Goal: Information Seeking & Learning: Learn about a topic

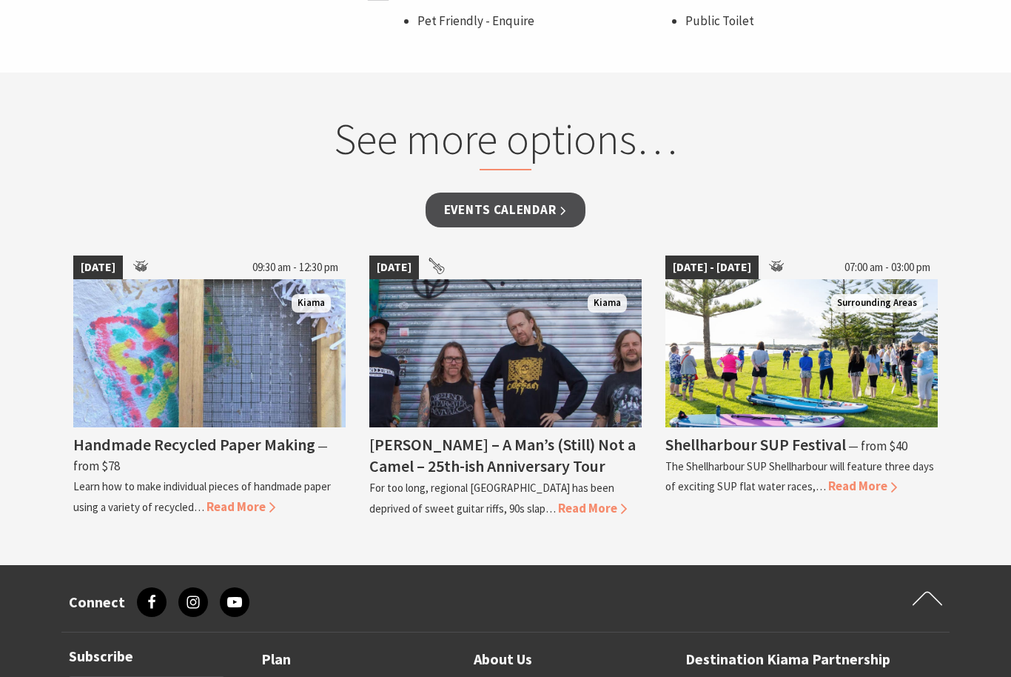
scroll to position [1145, 0]
click at [517, 199] on link "Events Calendar" at bounding box center [506, 209] width 161 height 35
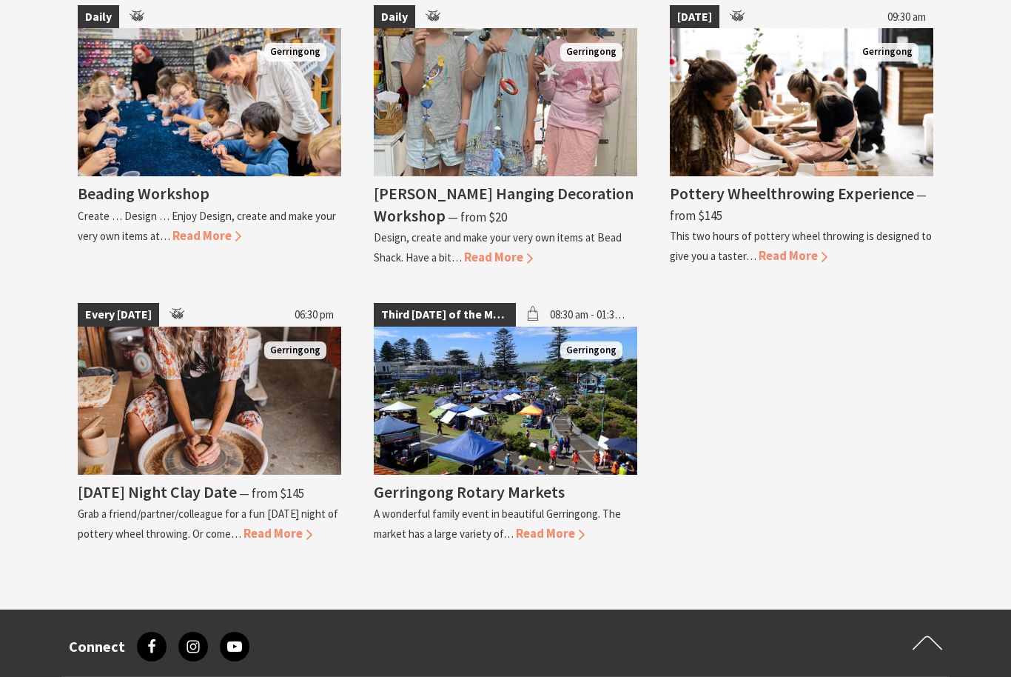
scroll to position [3135, 0]
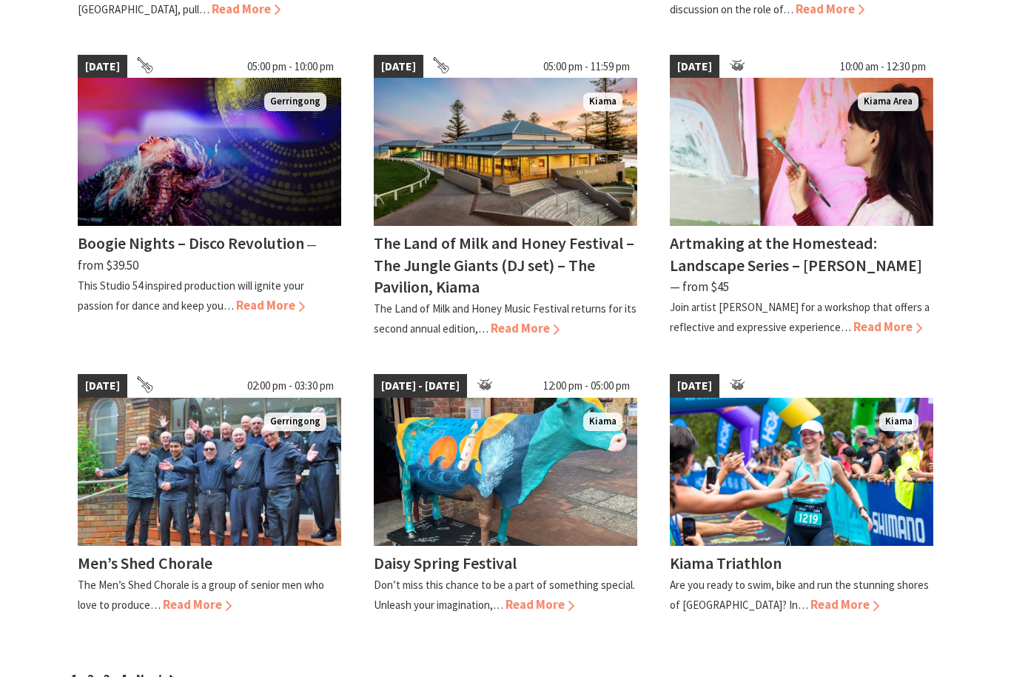
scroll to position [1030, 0]
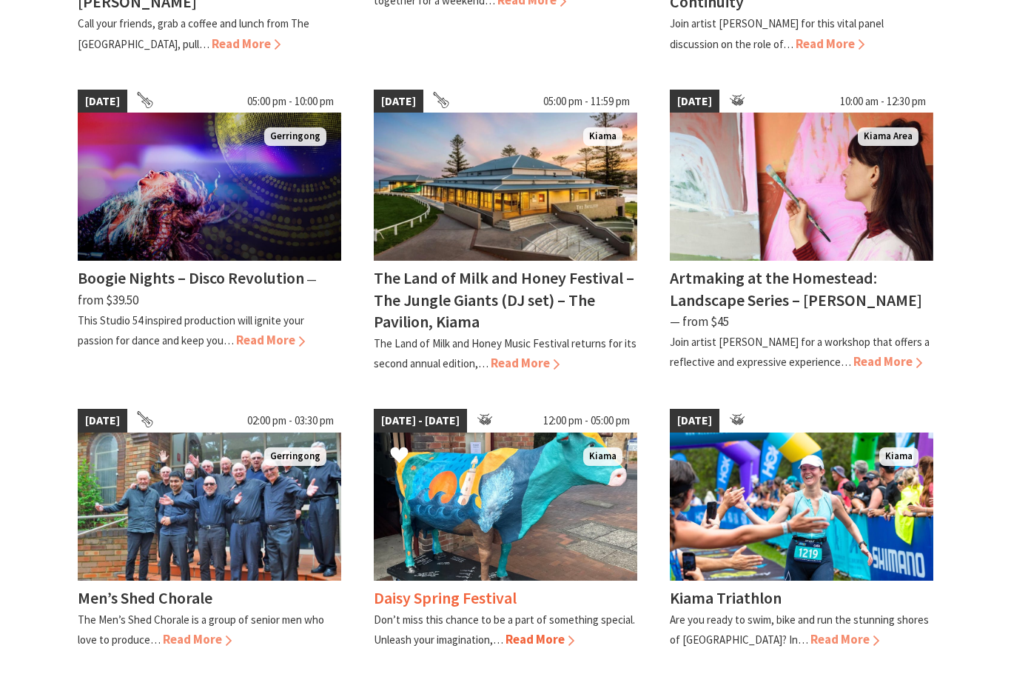
click at [539, 631] on span "Read More" at bounding box center [540, 639] width 69 height 16
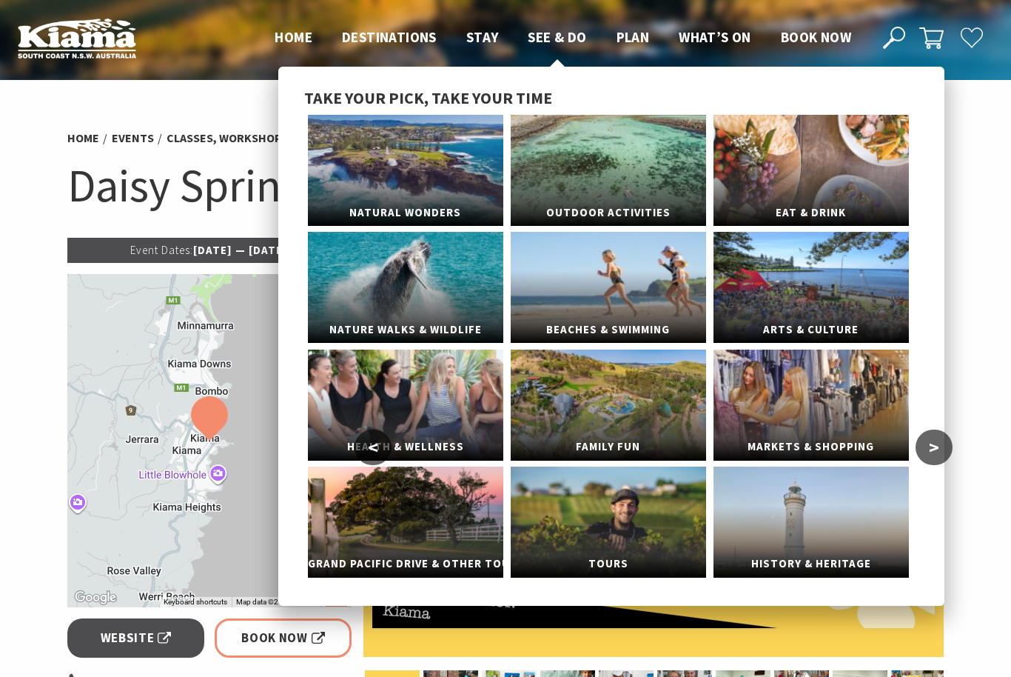
click at [566, 40] on span "See & Do" at bounding box center [557, 37] width 58 height 18
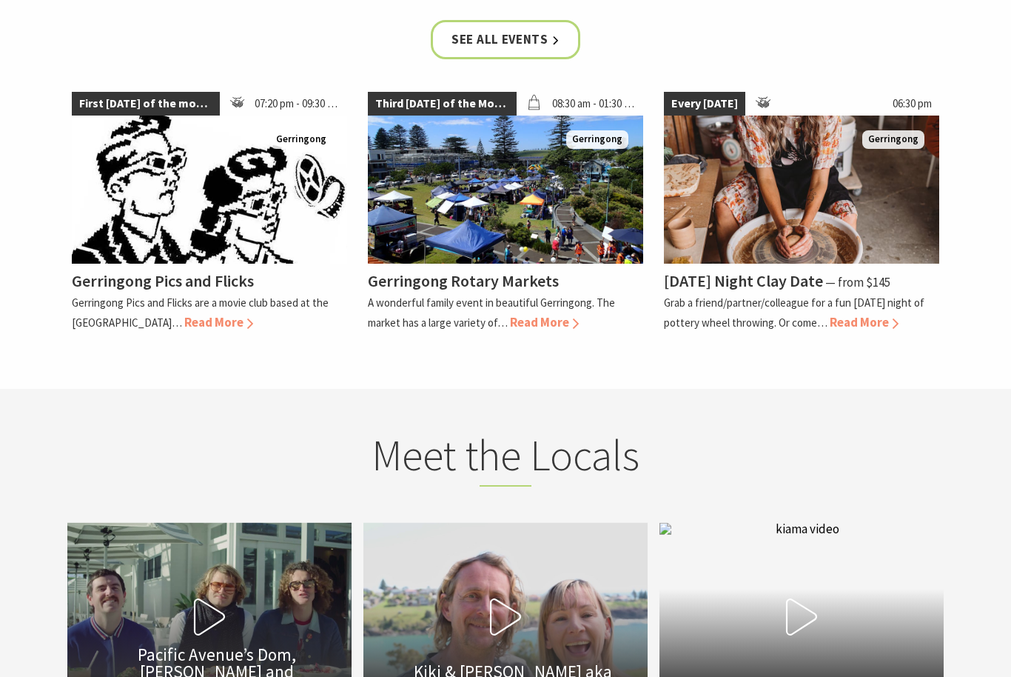
scroll to position [3588, 0]
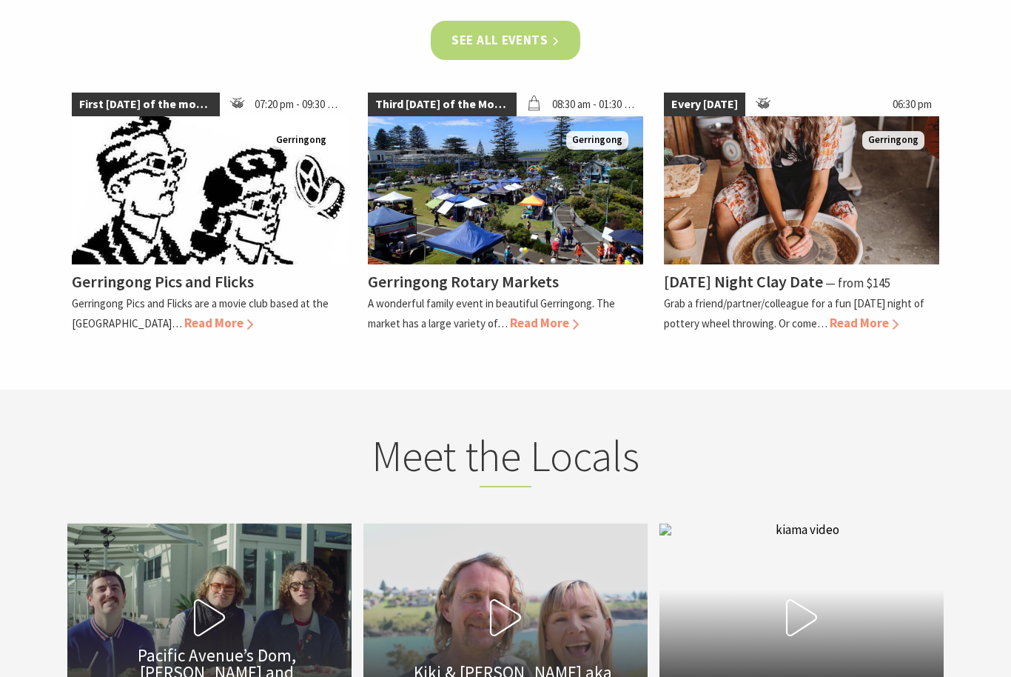
click at [489, 60] on link "See all Events" at bounding box center [506, 40] width 150 height 39
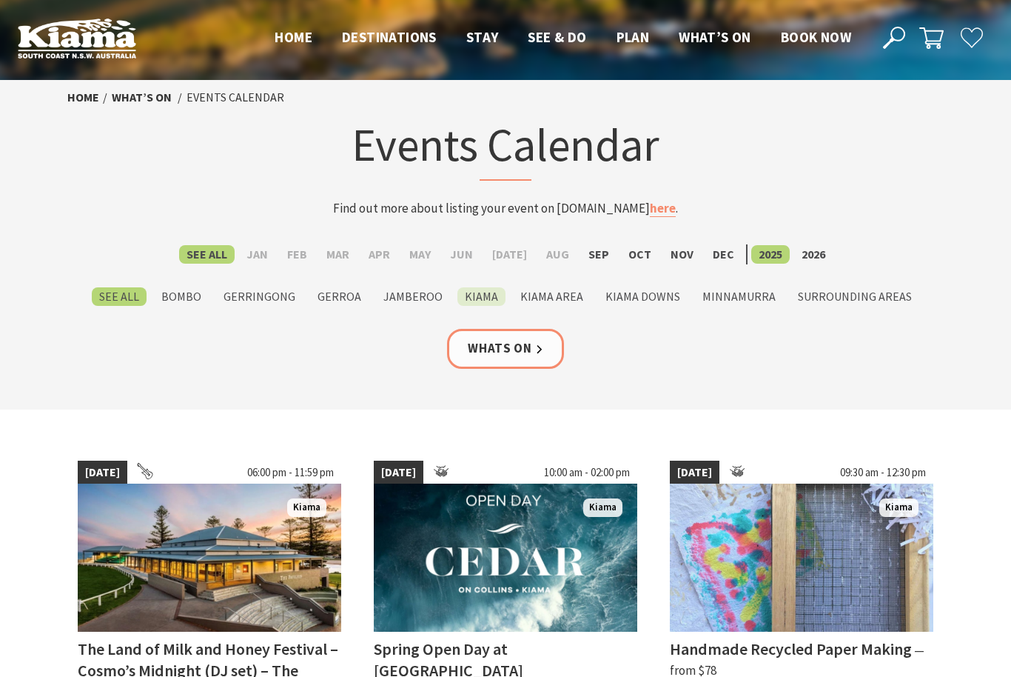
click at [489, 299] on label "Kiama" at bounding box center [481, 296] width 48 height 19
click at [0, 0] on input "Kiama" at bounding box center [0, 0] width 0 height 0
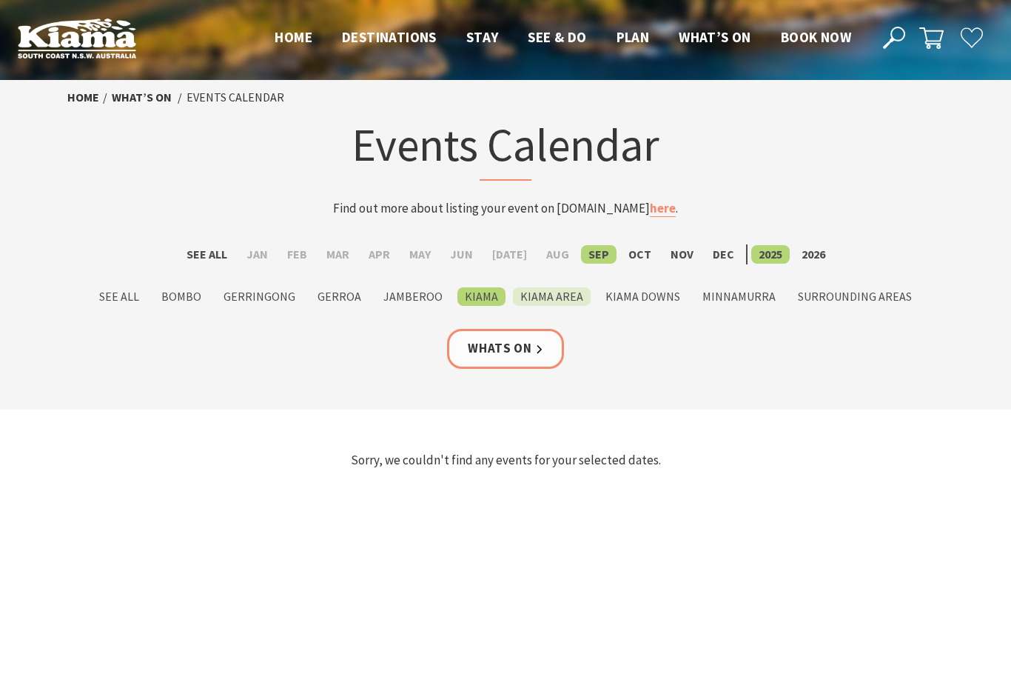
click at [567, 301] on label "Kiama Area" at bounding box center [552, 296] width 78 height 19
click at [0, 0] on input "Kiama Area" at bounding box center [0, 0] width 0 height 0
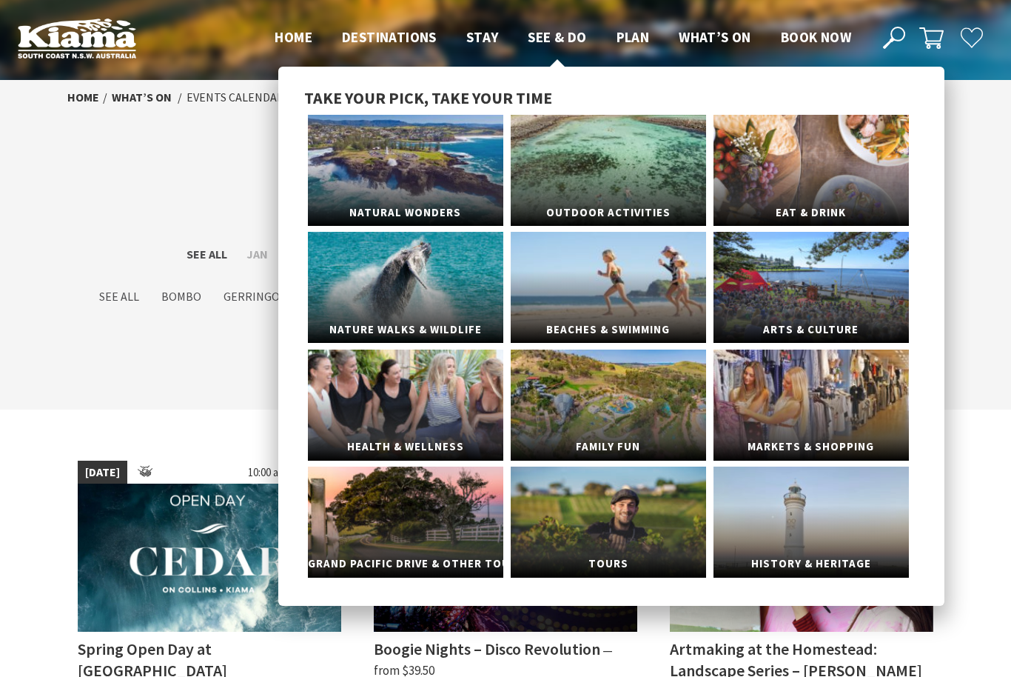
click at [559, 36] on span "See & Do" at bounding box center [557, 37] width 58 height 18
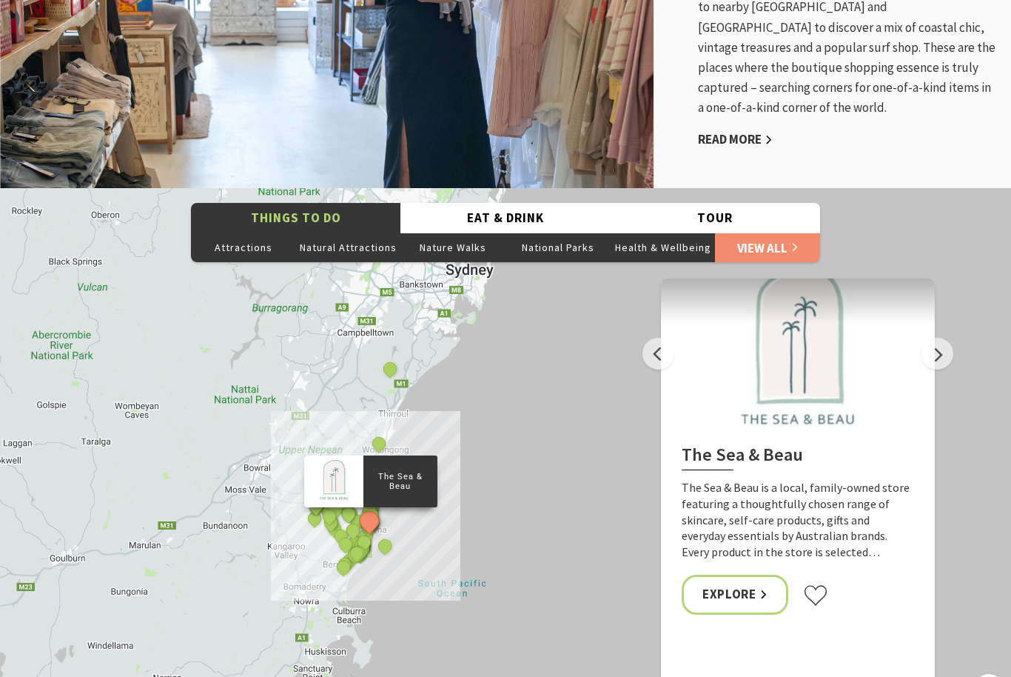
scroll to position [2768, 0]
click at [249, 262] on button "Attractions" at bounding box center [243, 247] width 105 height 30
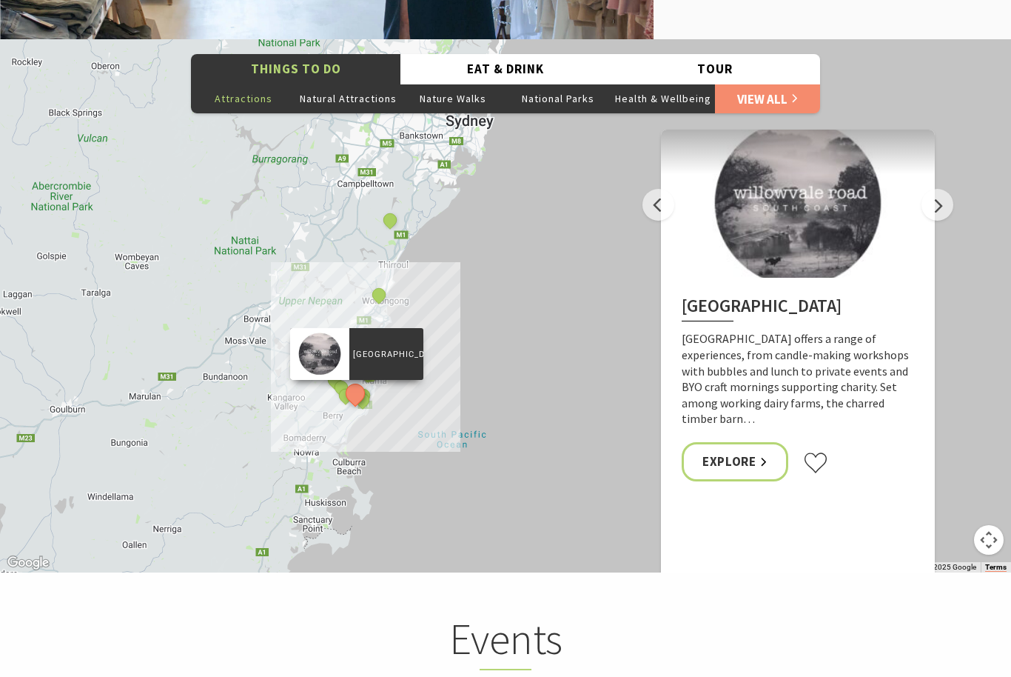
scroll to position [2904, 0]
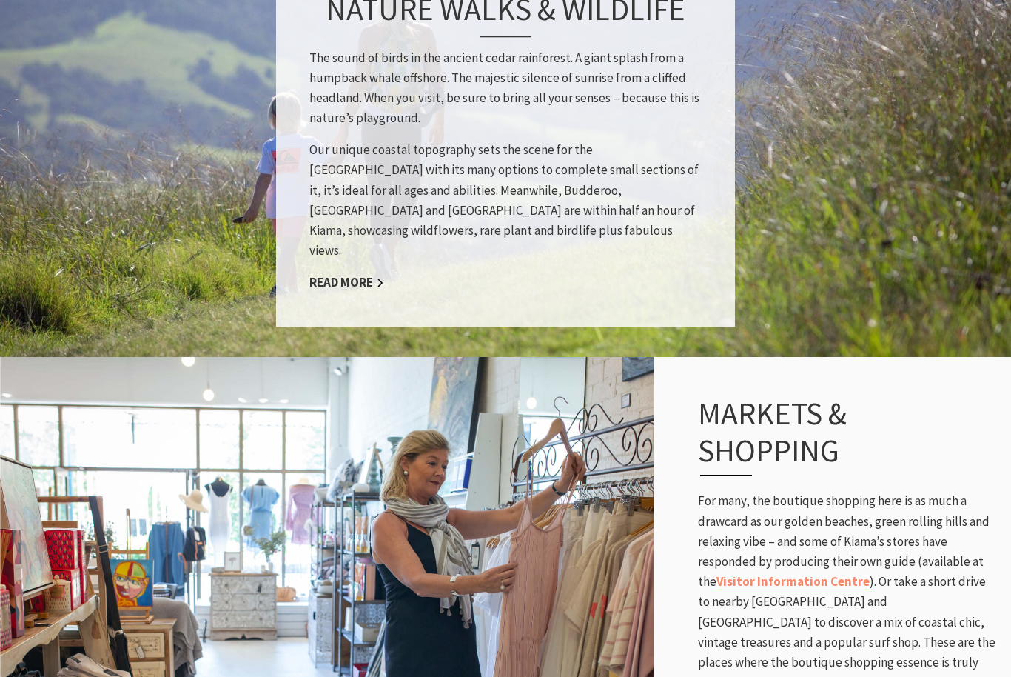
scroll to position [2169, 0]
